Goal: Task Accomplishment & Management: Use online tool/utility

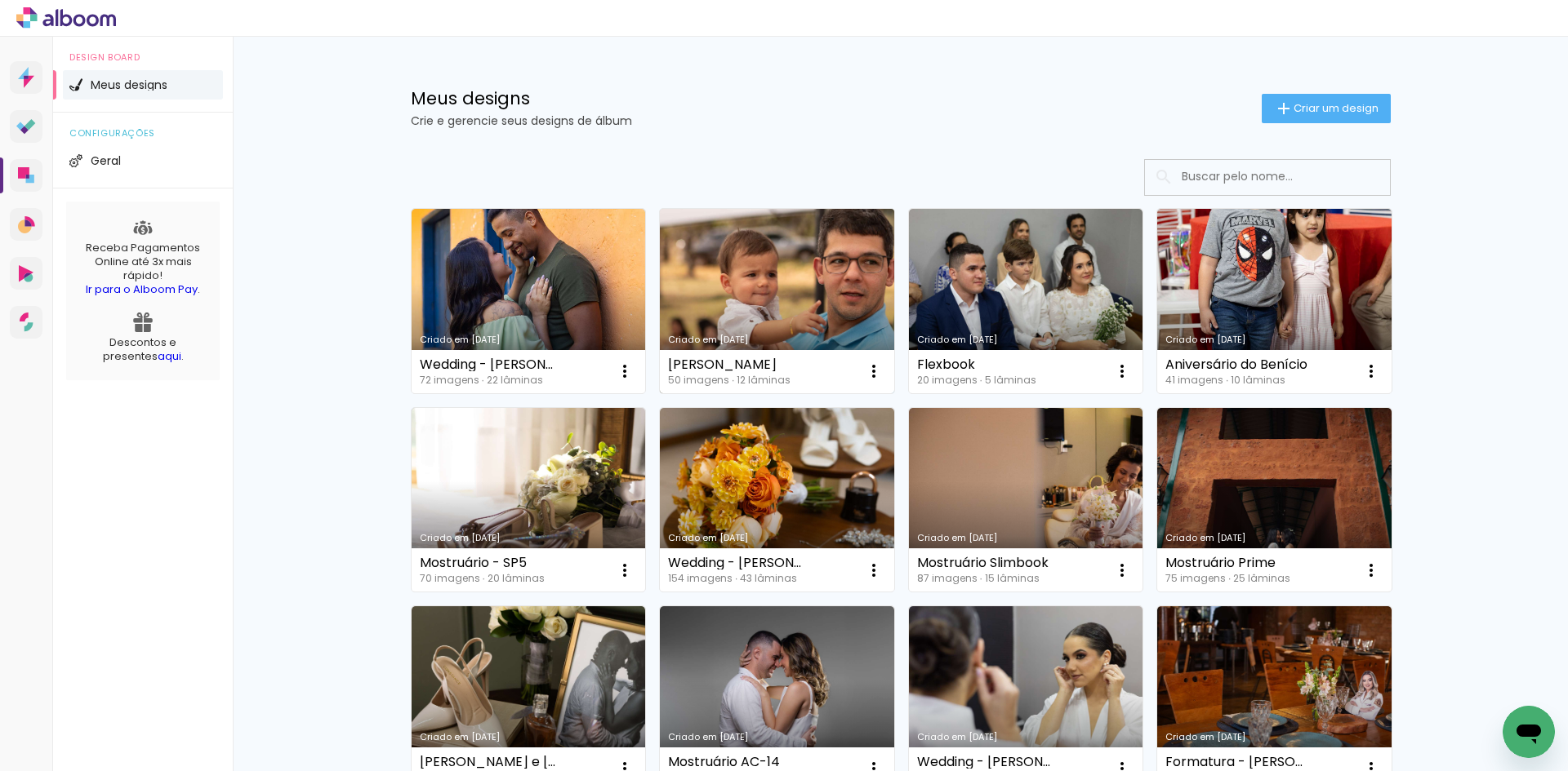
click at [791, 305] on link "Criado em [DATE]" at bounding box center [777, 301] width 234 height 184
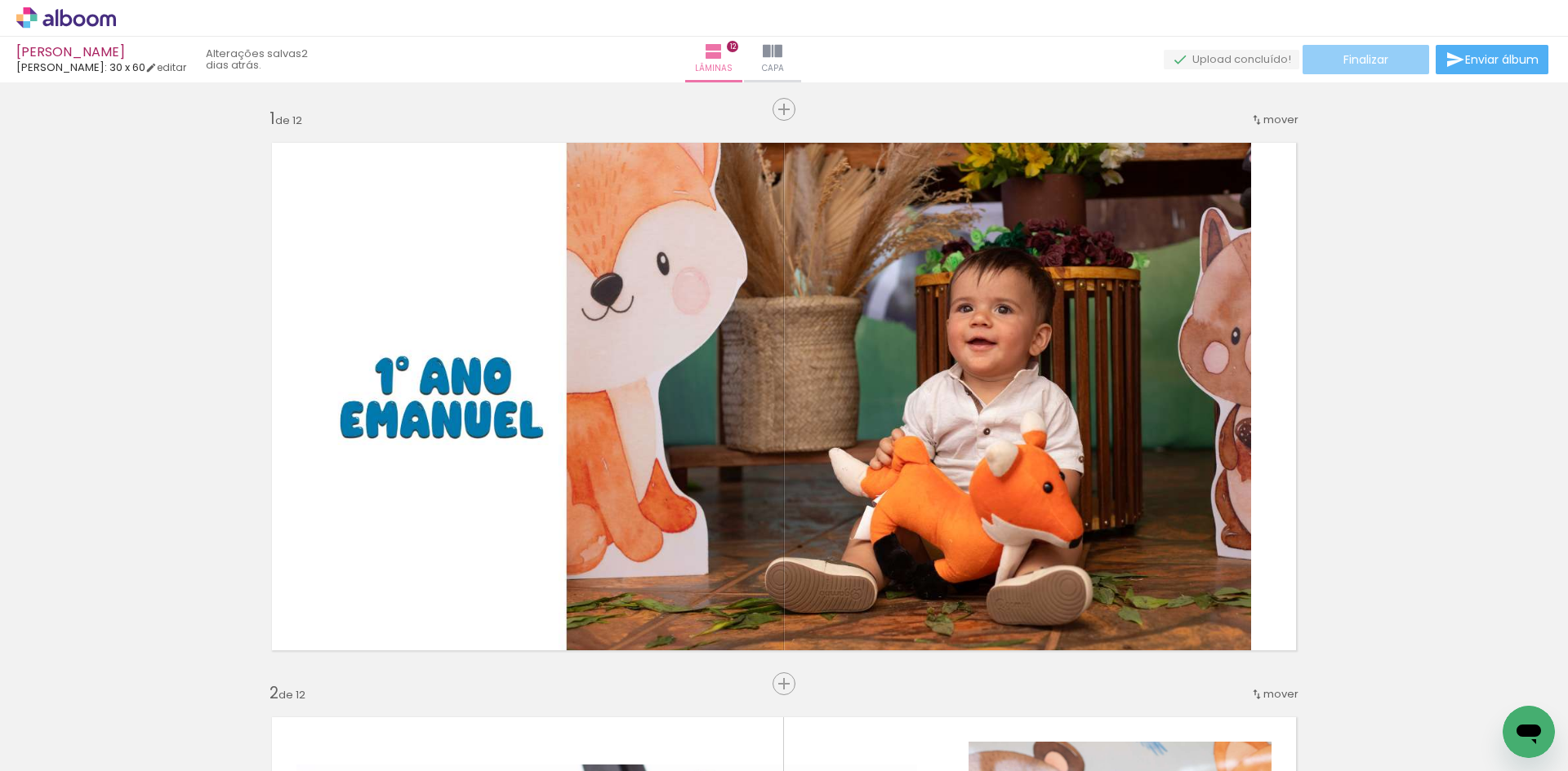
click at [1370, 57] on span "Finalizar" at bounding box center [1365, 59] width 45 height 11
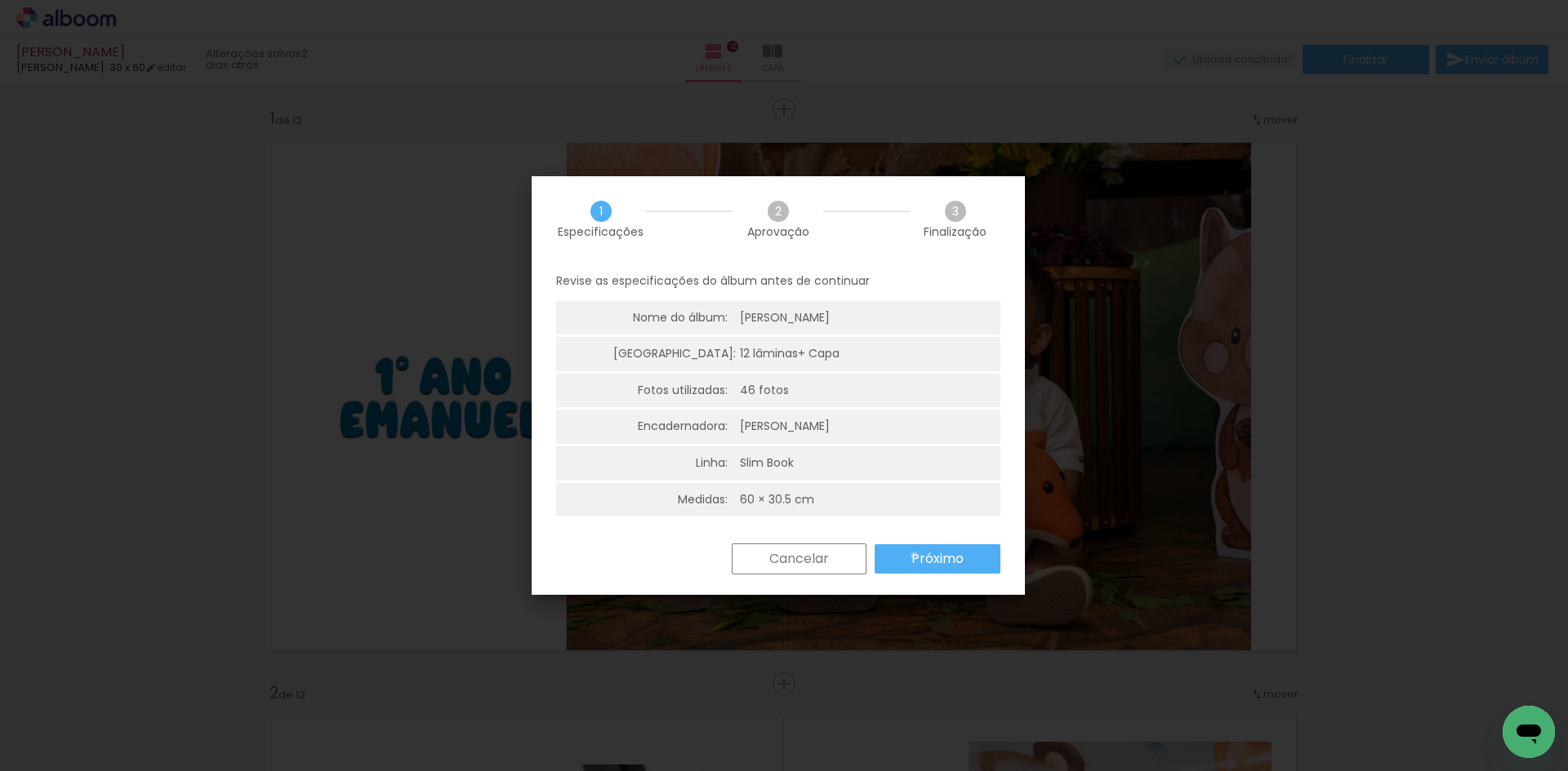
click at [0, 0] on slot "Próximo" at bounding box center [0, 0] width 0 height 0
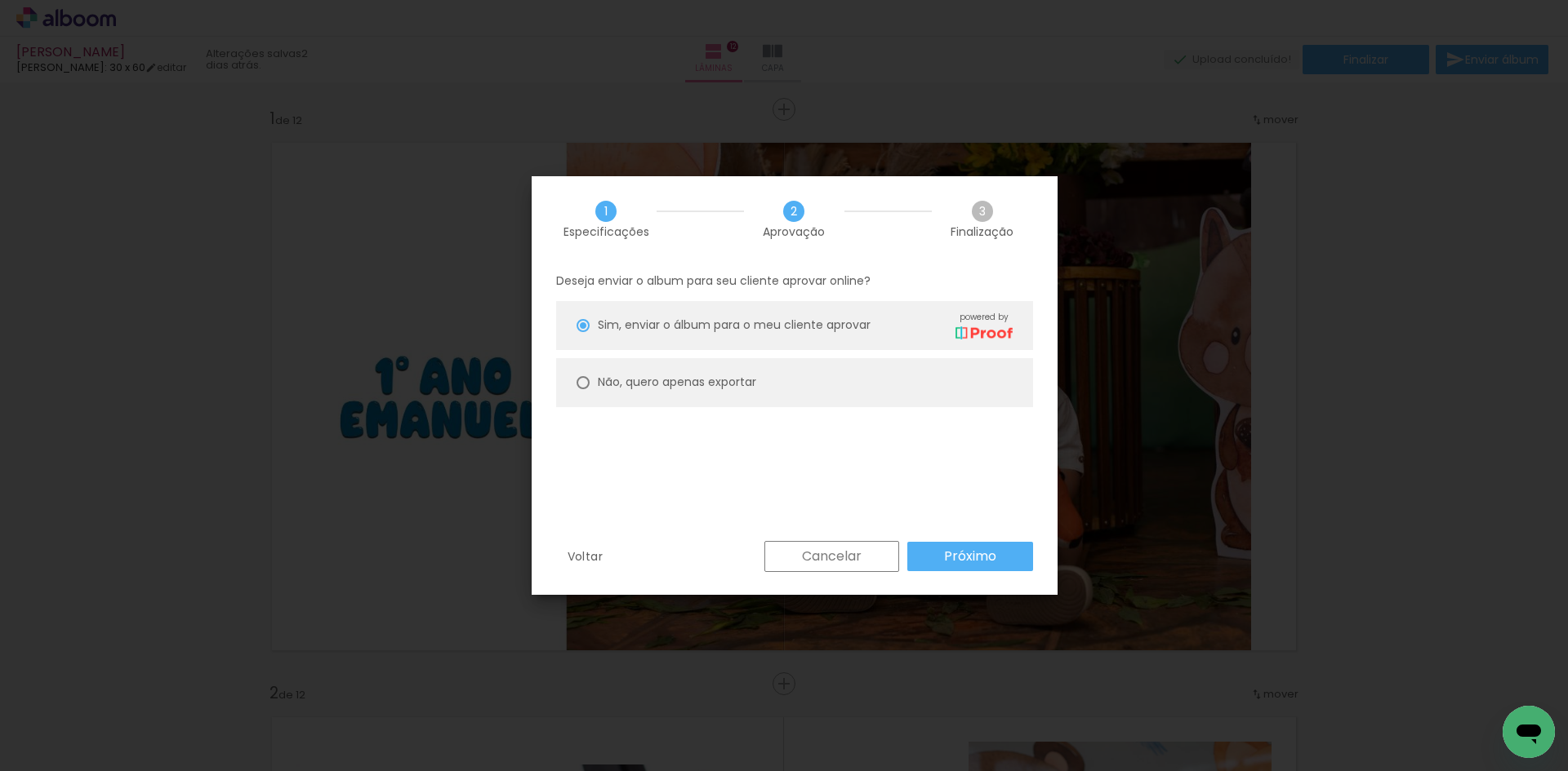
click at [867, 368] on paper-radio-button "Não, quero apenas exportar" at bounding box center [794, 383] width 477 height 49
type paper-radio-button "on"
click at [977, 538] on div "Deseja enviar o album para seu cliente aprovar online? Sim, enviar o álbum para…" at bounding box center [794, 401] width 526 height 279
click at [0, 0] on slot "Próximo" at bounding box center [0, 0] width 0 height 0
type input "Alta, 300 DPI"
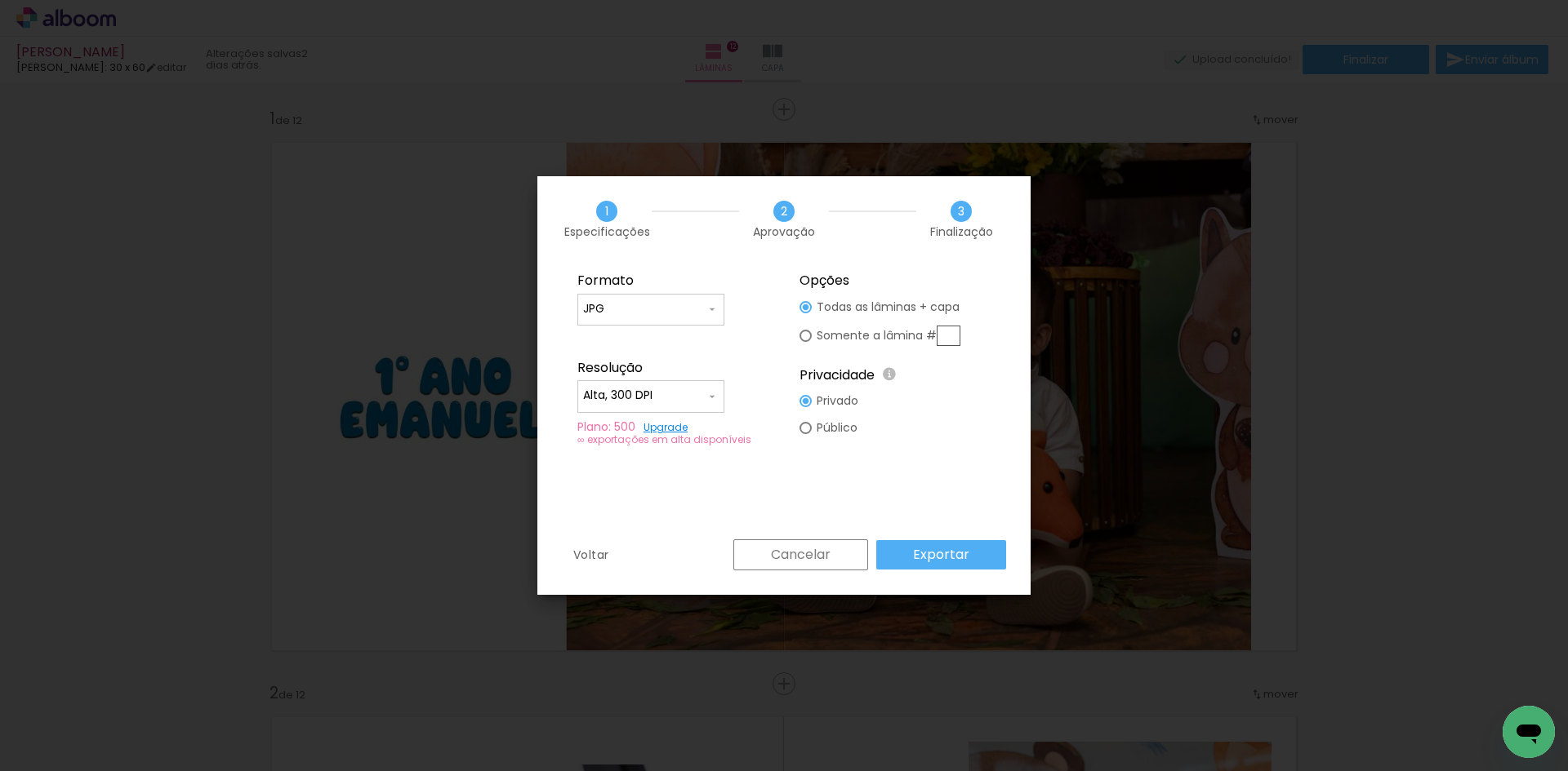
click at [0, 0] on paper-button "Exportar" at bounding box center [0, 0] width 0 height 0
